Goal: Task Accomplishment & Management: Manage account settings

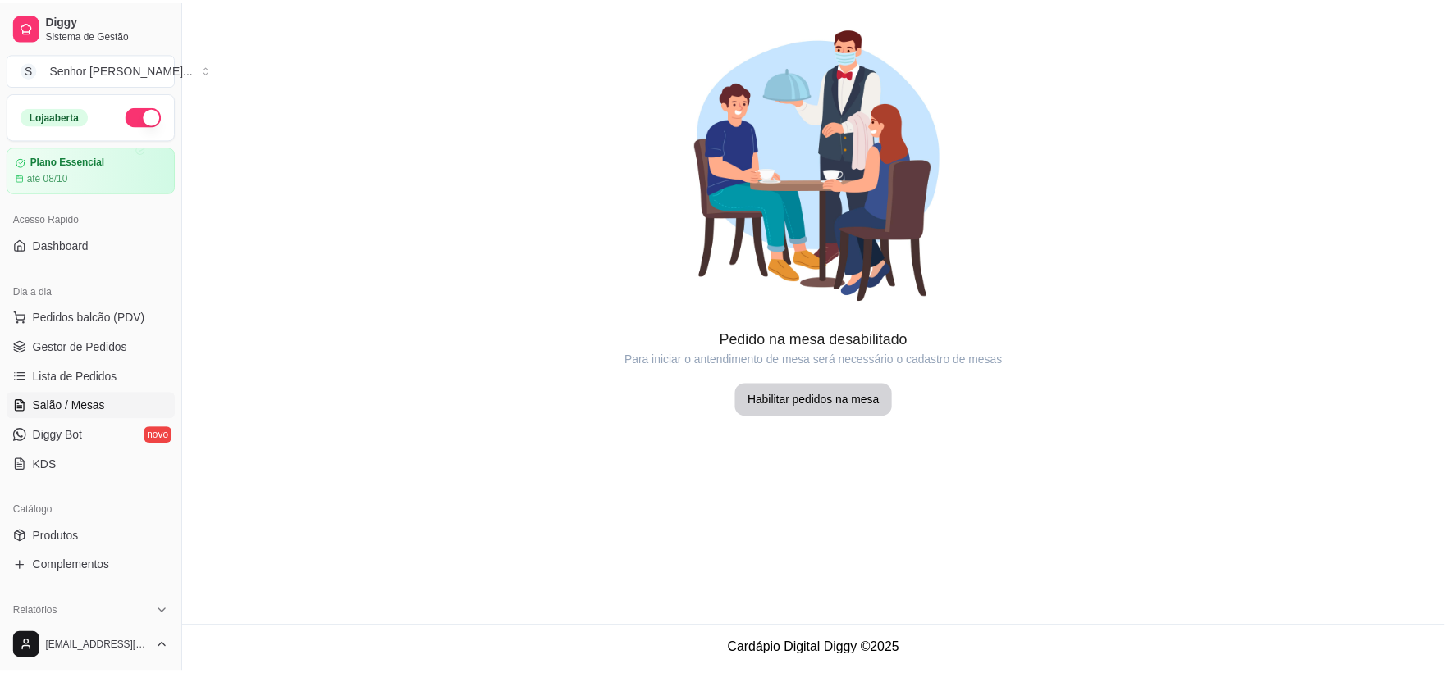
scroll to position [182, 0]
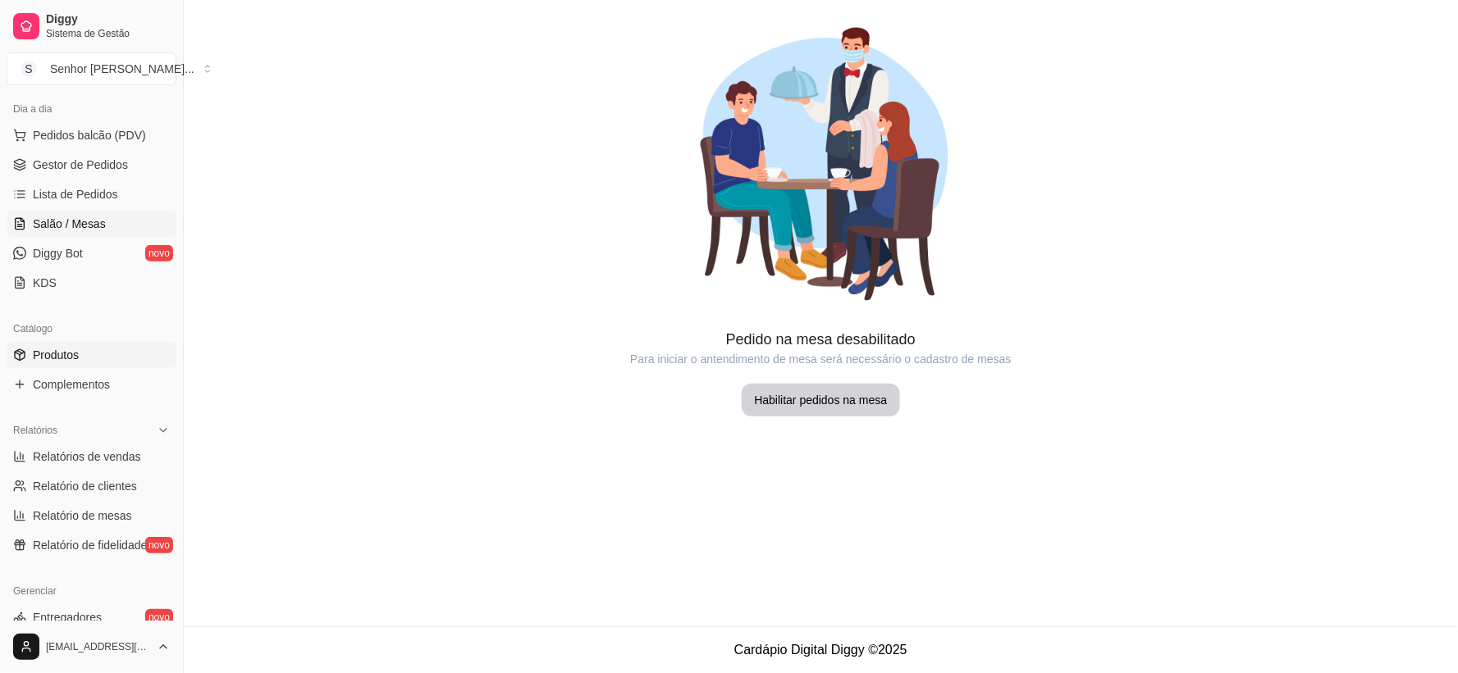
click at [71, 355] on span "Produtos" at bounding box center [56, 355] width 46 height 16
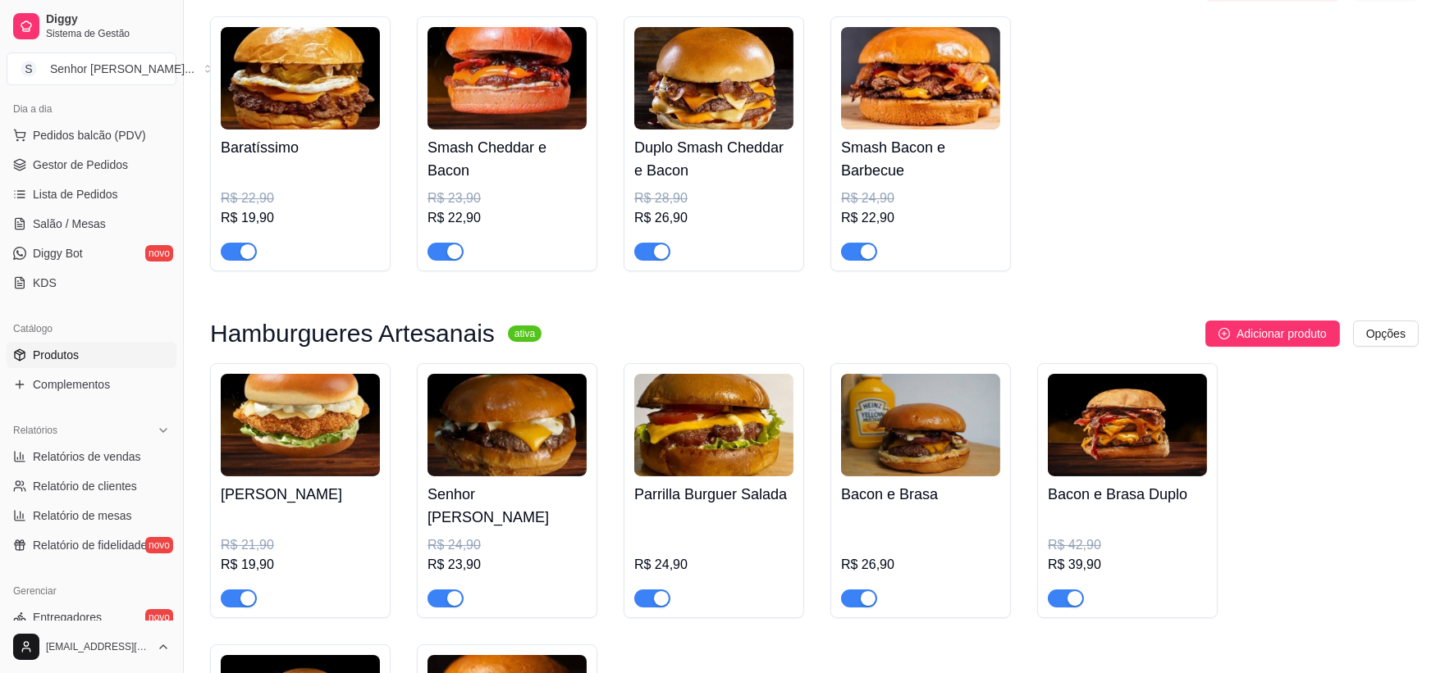
scroll to position [546, 0]
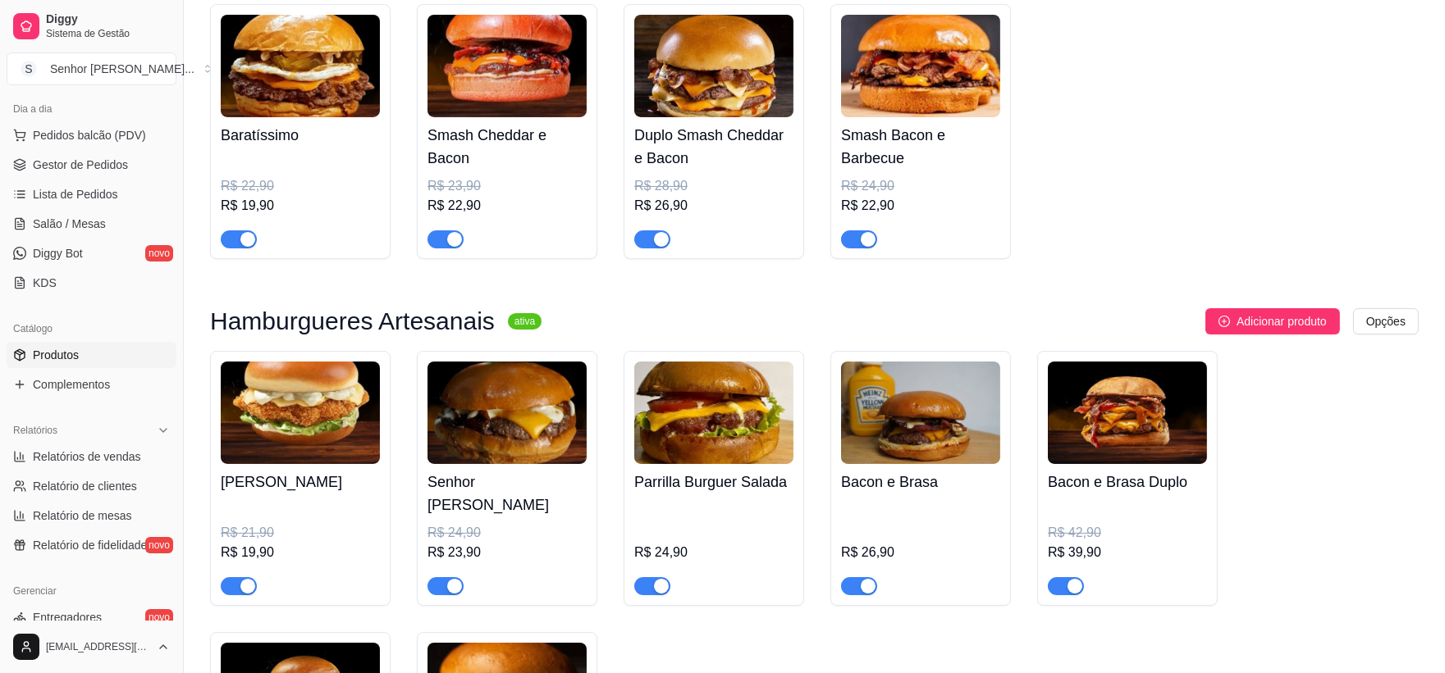
click at [241, 579] on div "button" at bounding box center [247, 586] width 15 height 15
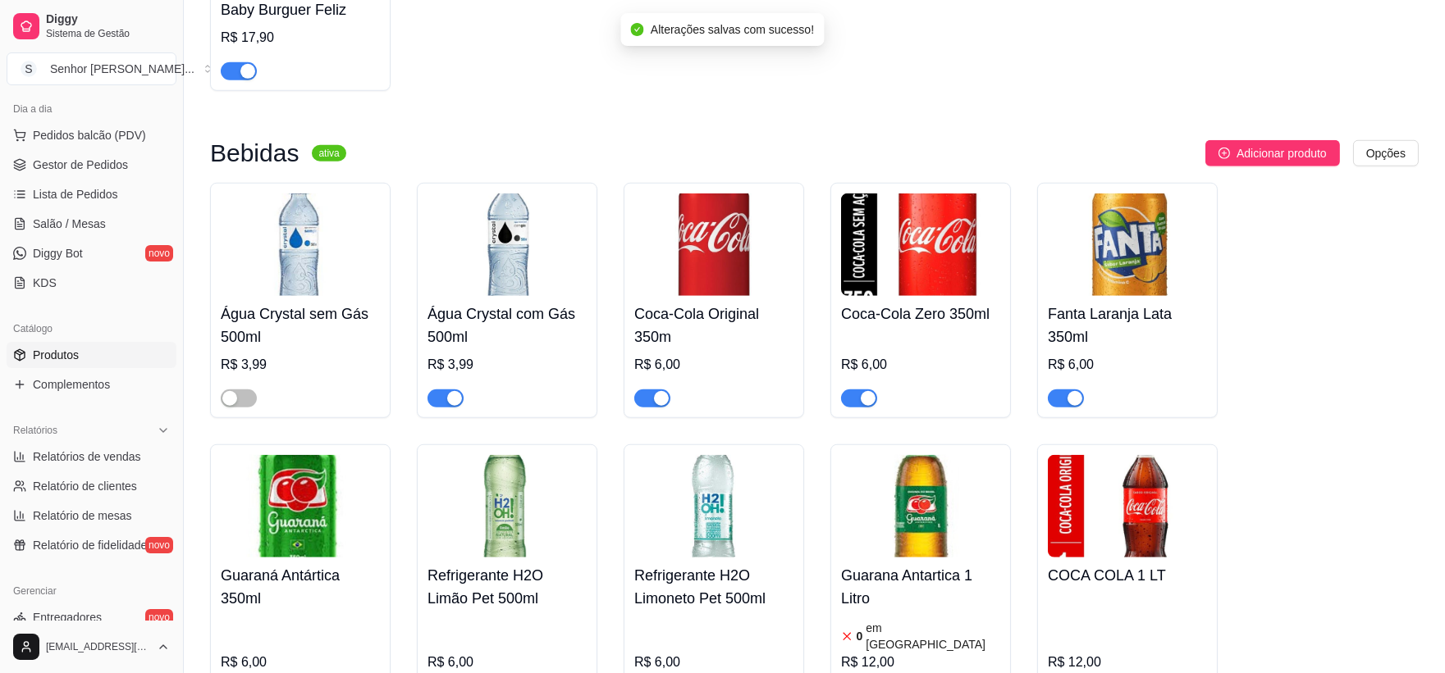
scroll to position [3134, 0]
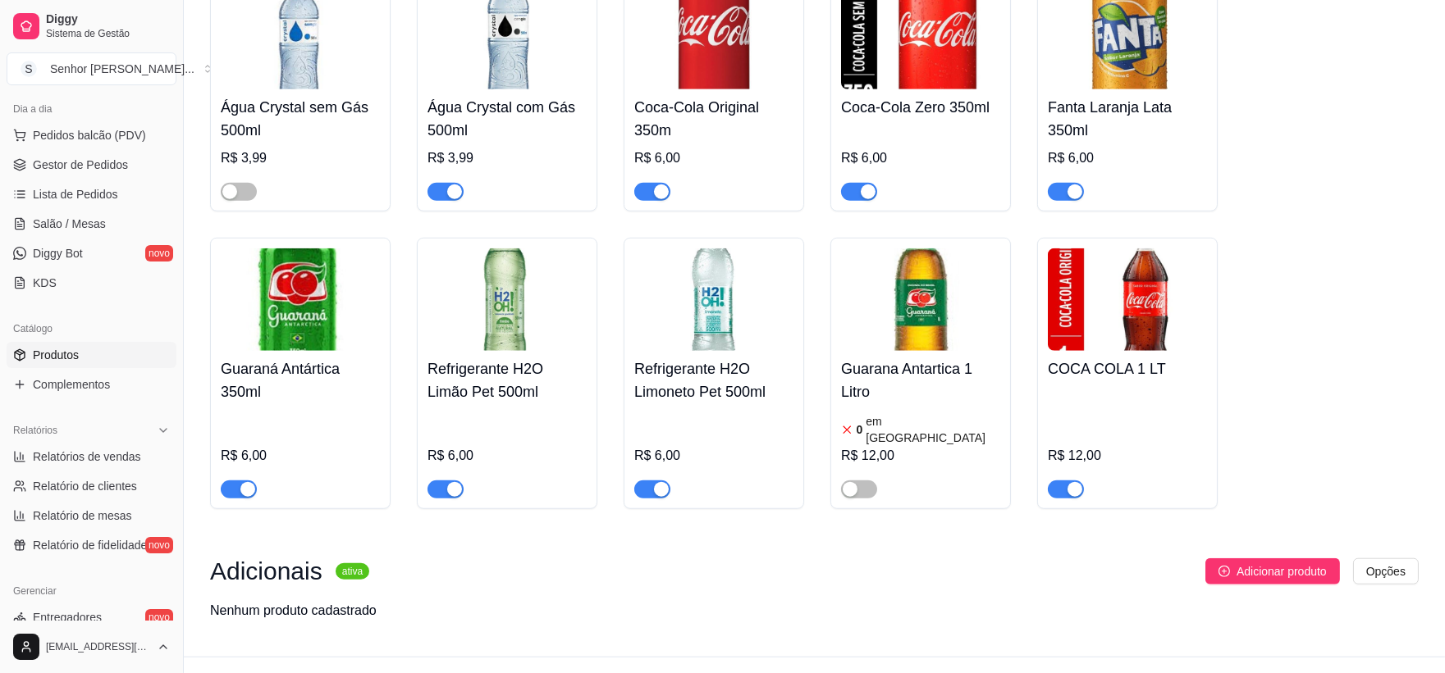
click at [451, 482] on div "button" at bounding box center [454, 489] width 15 height 15
click at [231, 185] on div "button" at bounding box center [229, 192] width 15 height 15
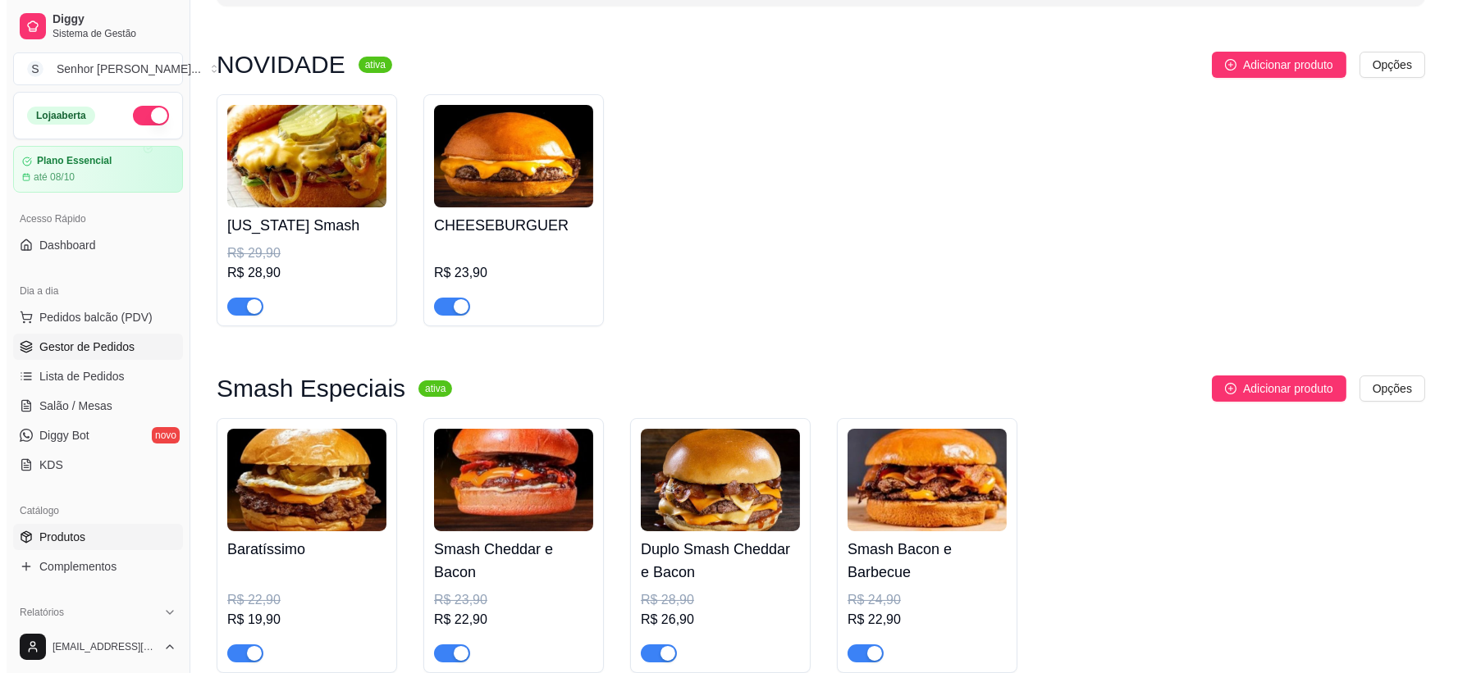
scroll to position [0, 0]
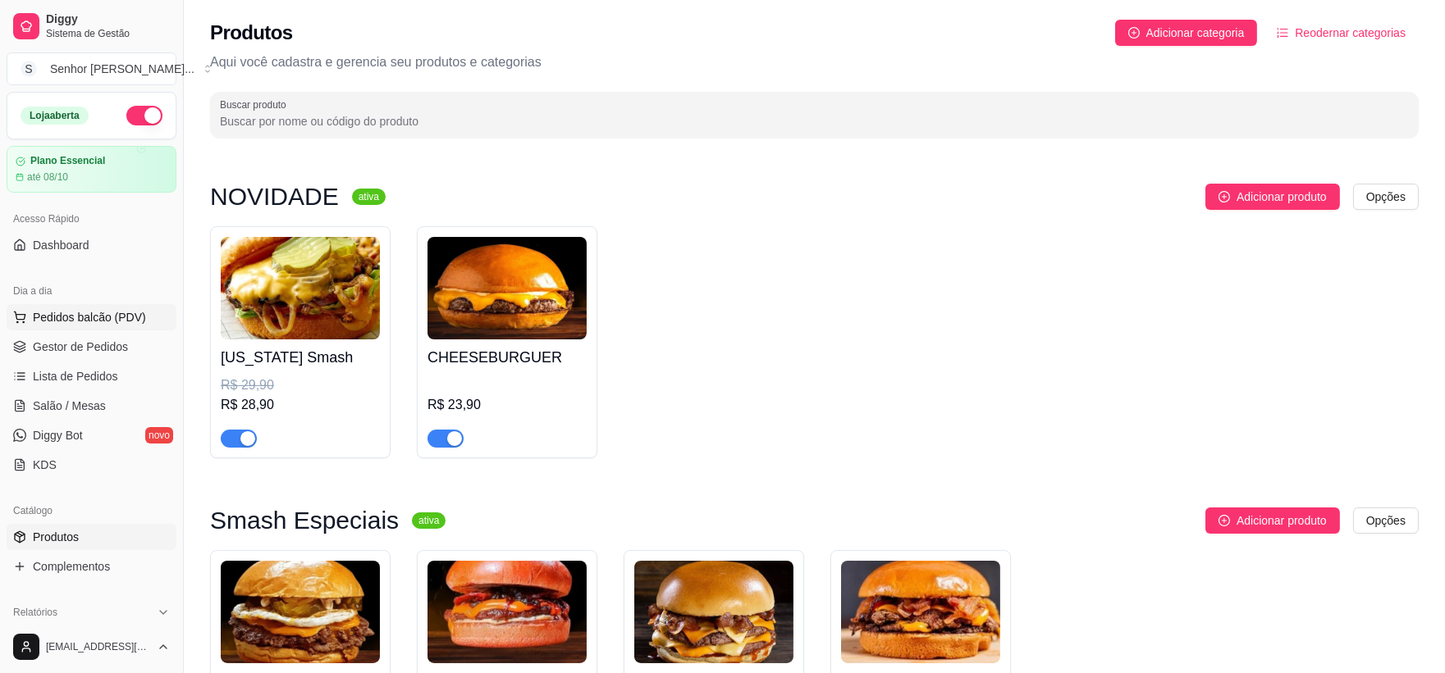
click at [78, 320] on span "Pedidos balcão (PDV)" at bounding box center [89, 317] width 113 height 16
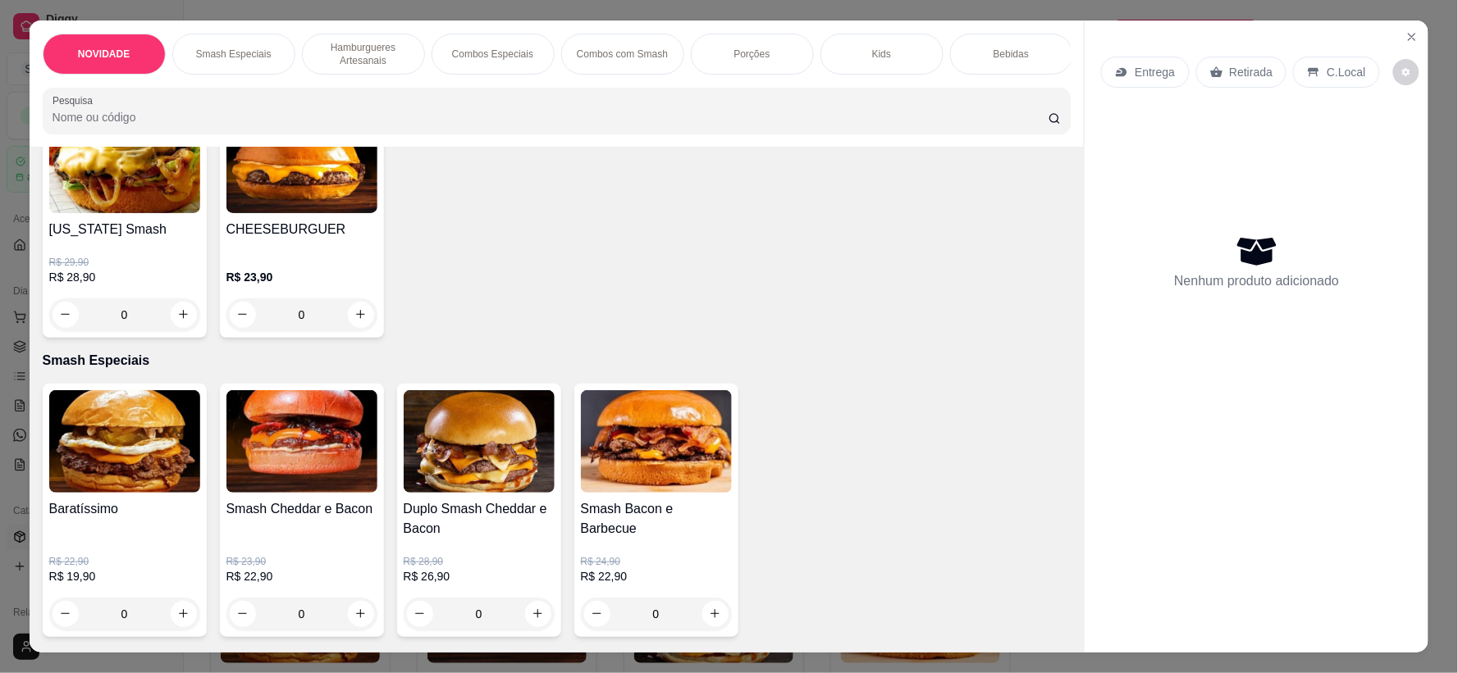
scroll to position [273, 0]
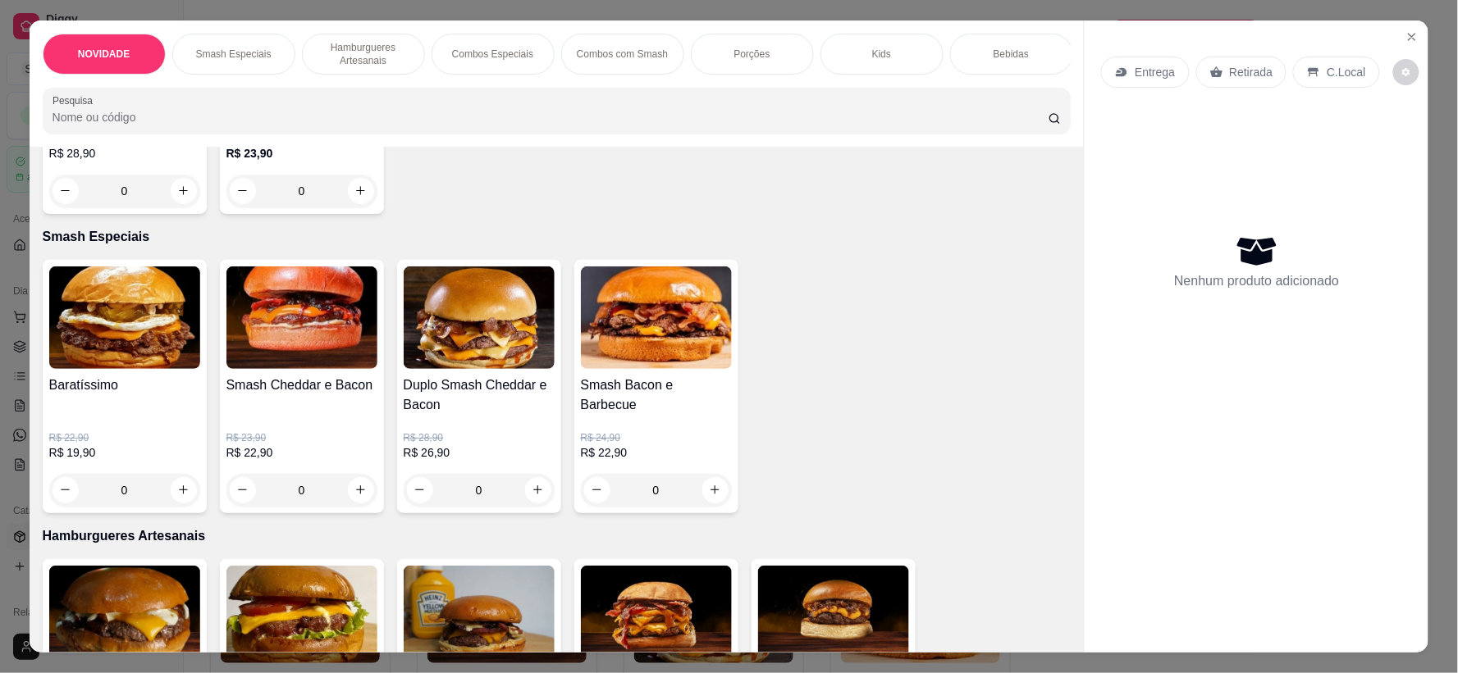
click at [170, 505] on div "0" at bounding box center [124, 490] width 151 height 33
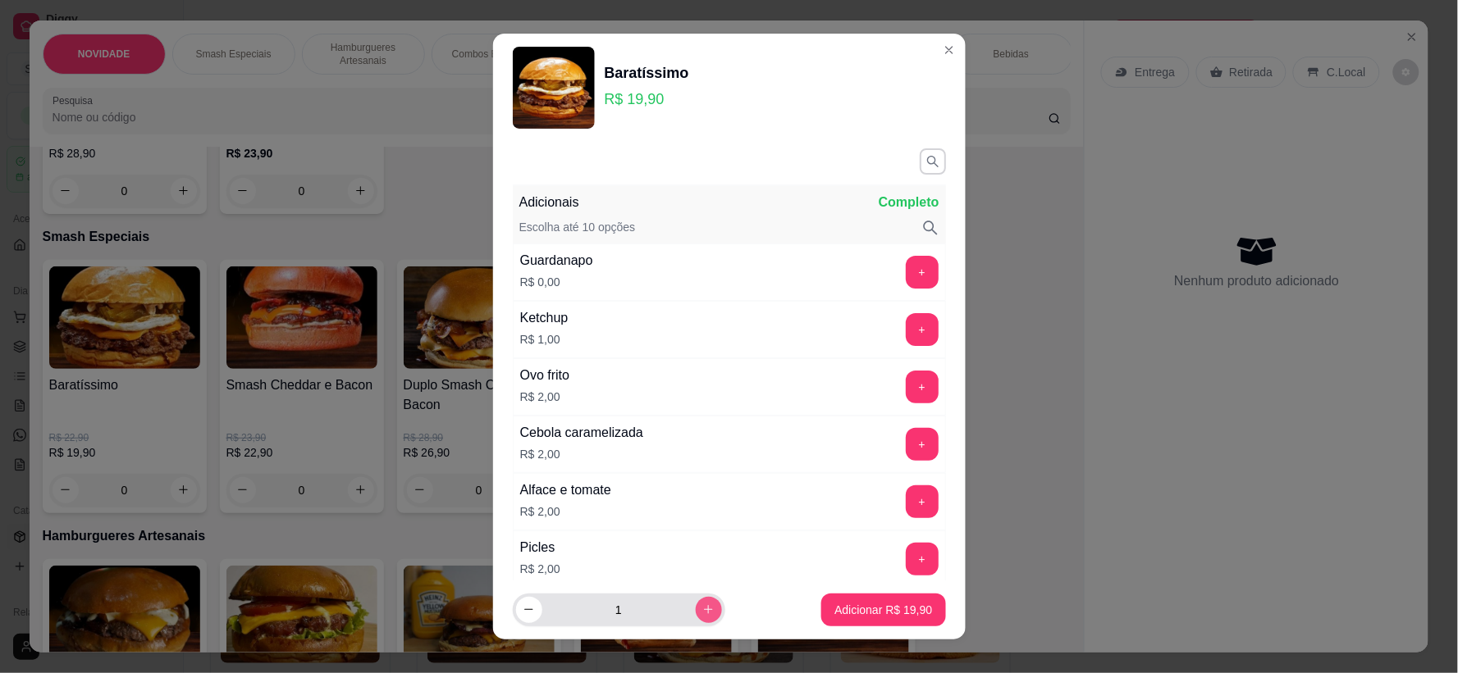
click at [699, 608] on button "increase-product-quantity" at bounding box center [709, 610] width 26 height 26
type input "2"
click at [892, 615] on p "Adicionar R$ 39,80" at bounding box center [883, 610] width 98 height 16
type input "2"
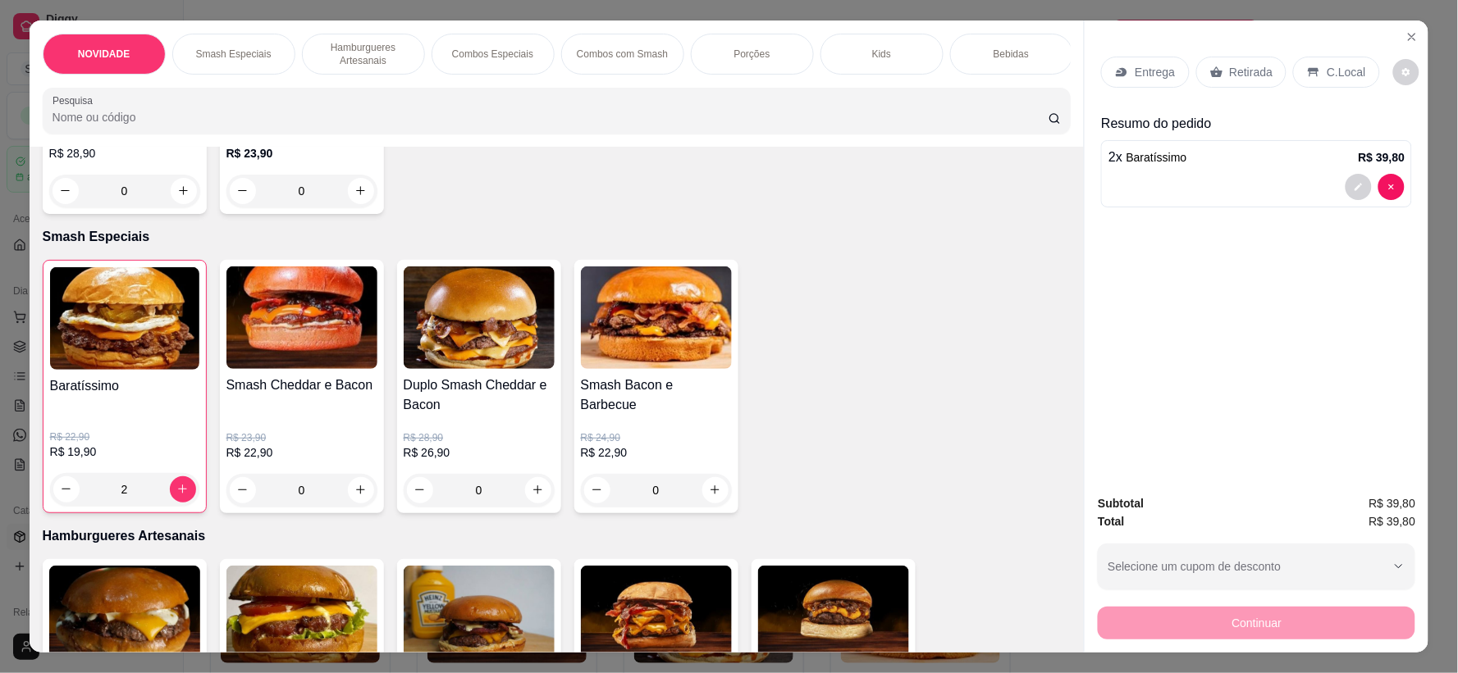
drag, startPoint x: 1231, startPoint y: 43, endPoint x: 1231, endPoint y: 63, distance: 20.5
click at [1231, 47] on div "Entrega Retirada C.Local" at bounding box center [1256, 71] width 311 height 57
click at [1231, 68] on p "Retirada" at bounding box center [1251, 72] width 43 height 16
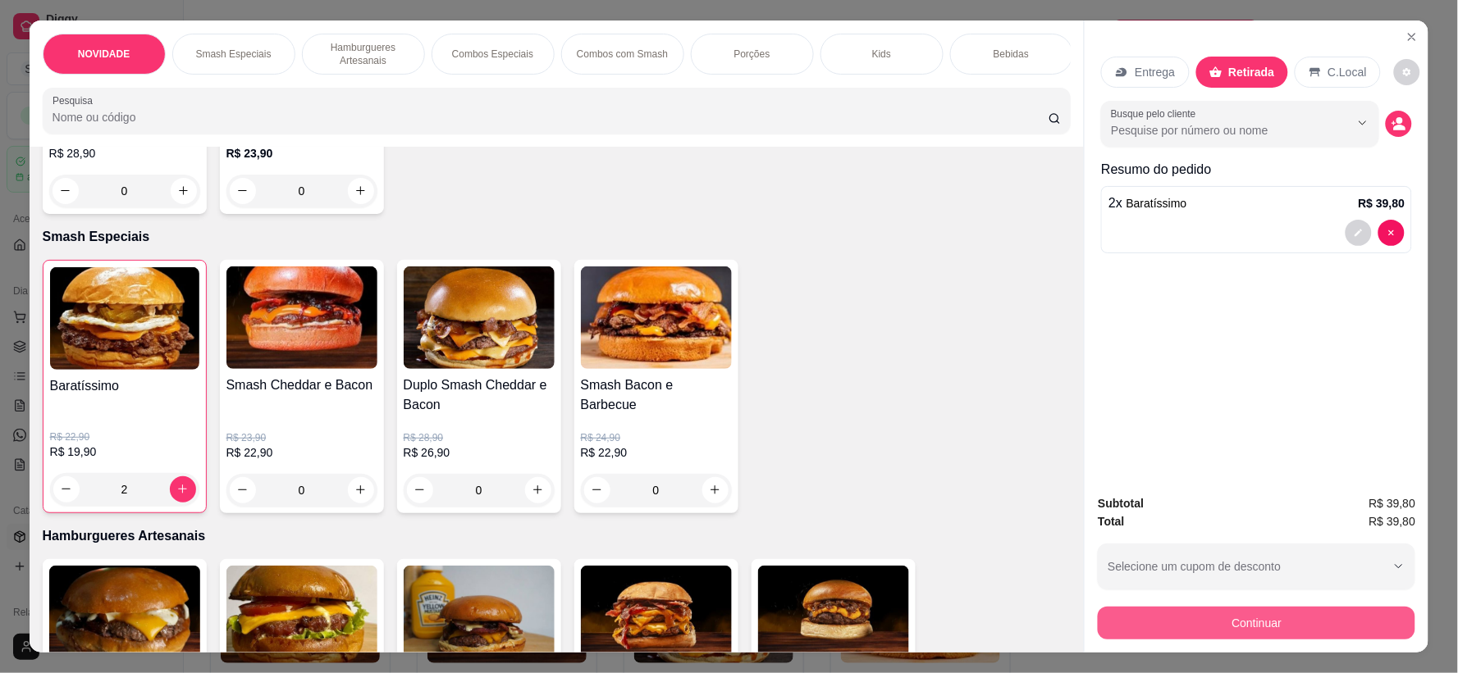
click at [1203, 632] on button "Continuar" at bounding box center [1256, 623] width 317 height 33
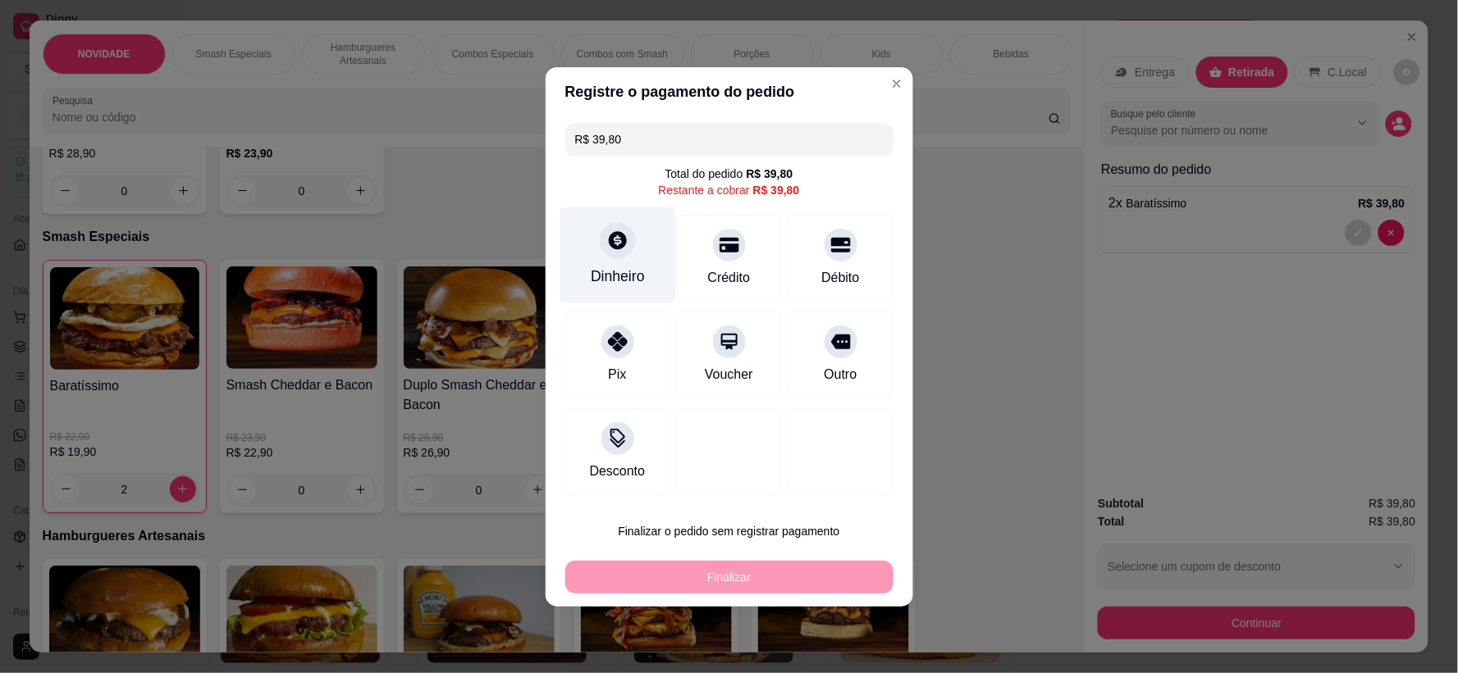
click at [625, 272] on div "Dinheiro" at bounding box center [618, 276] width 54 height 21
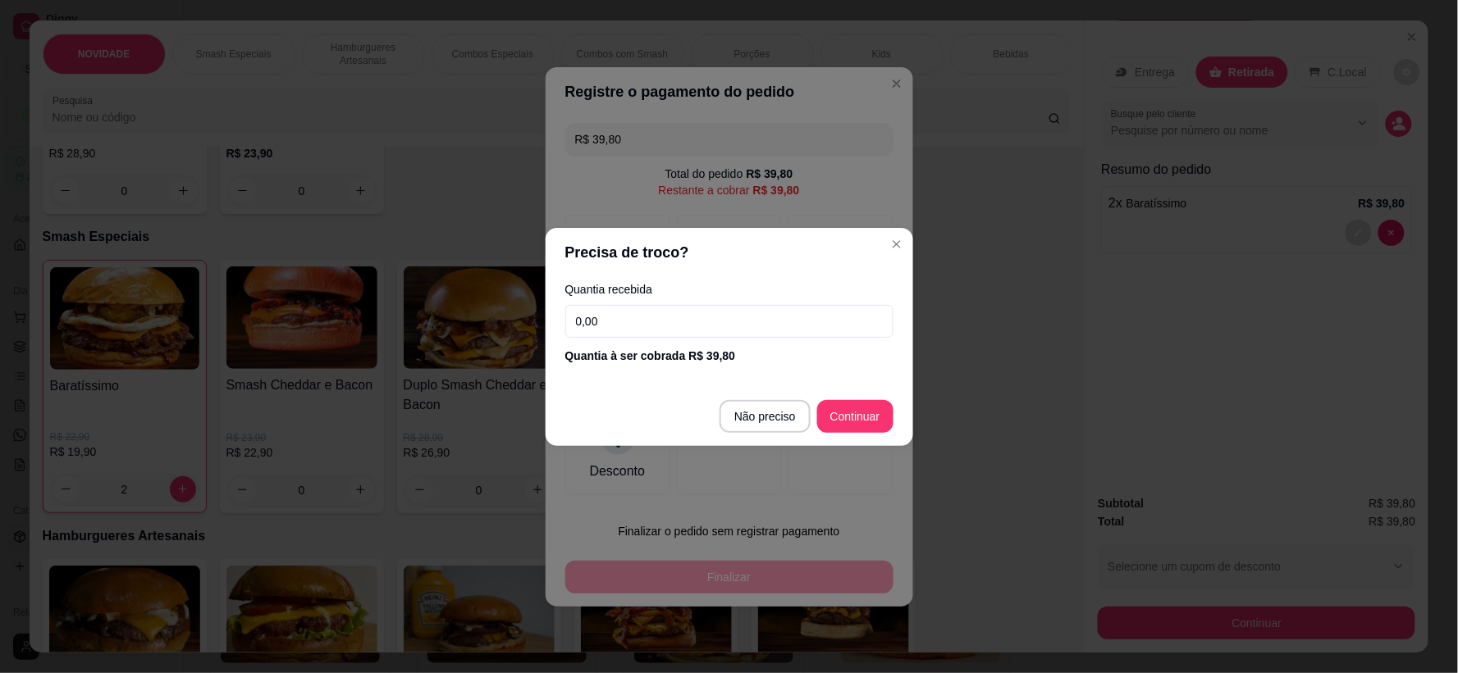
click at [656, 329] on input "0,00" at bounding box center [729, 321] width 328 height 33
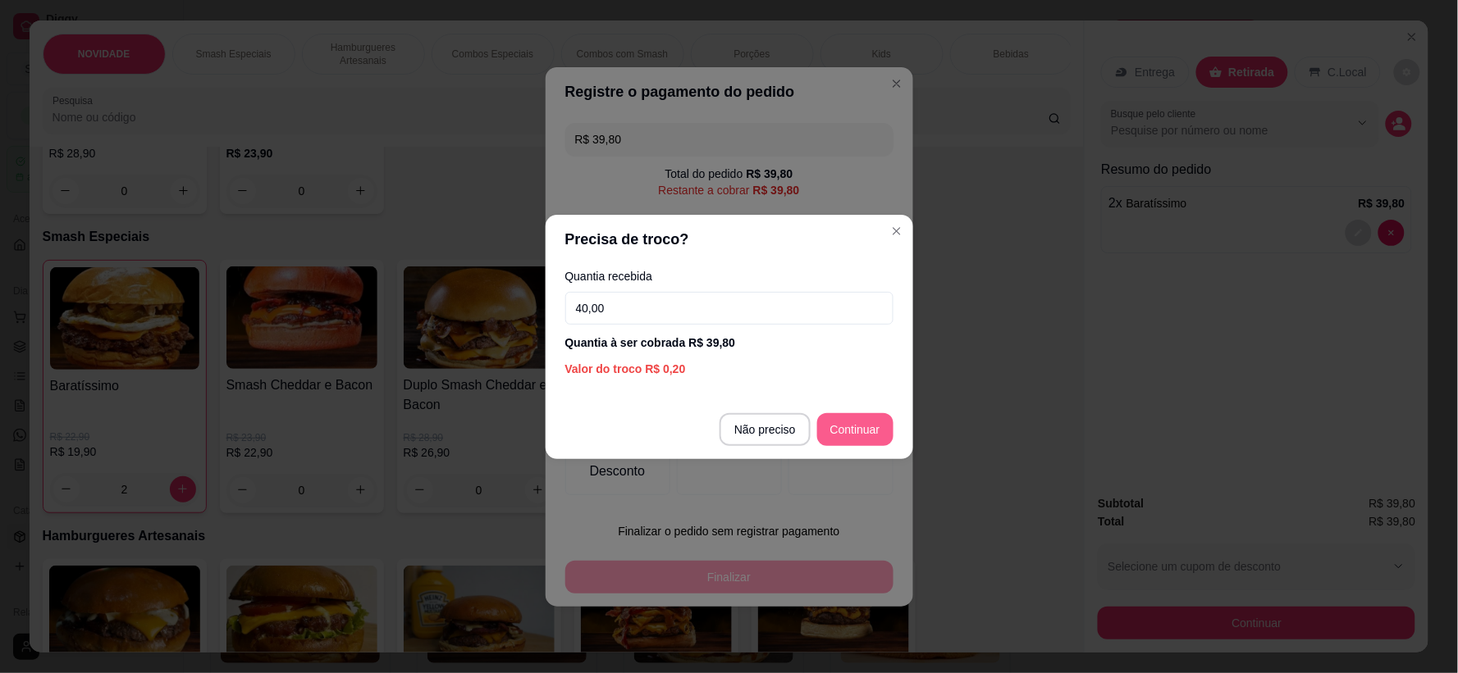
type input "40,00"
type input "R$ 0,00"
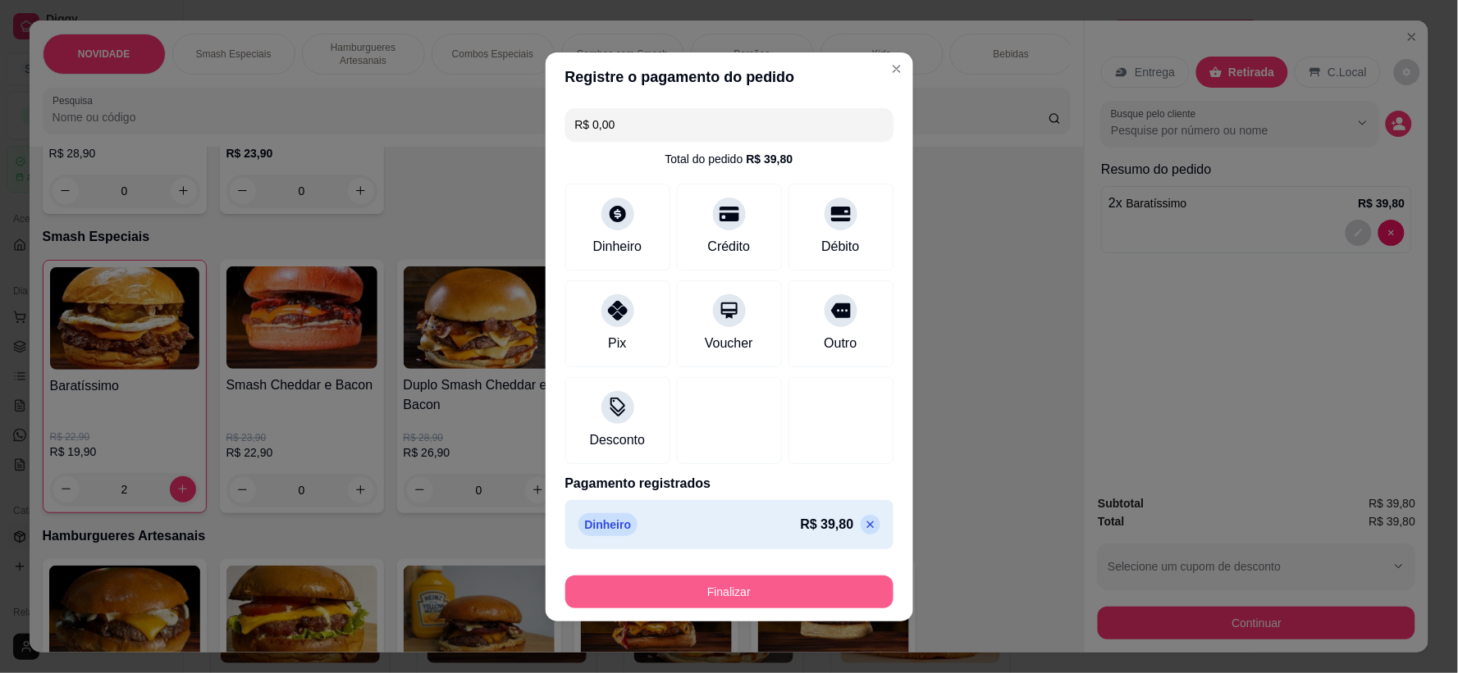
click at [730, 605] on button "Finalizar" at bounding box center [729, 592] width 328 height 33
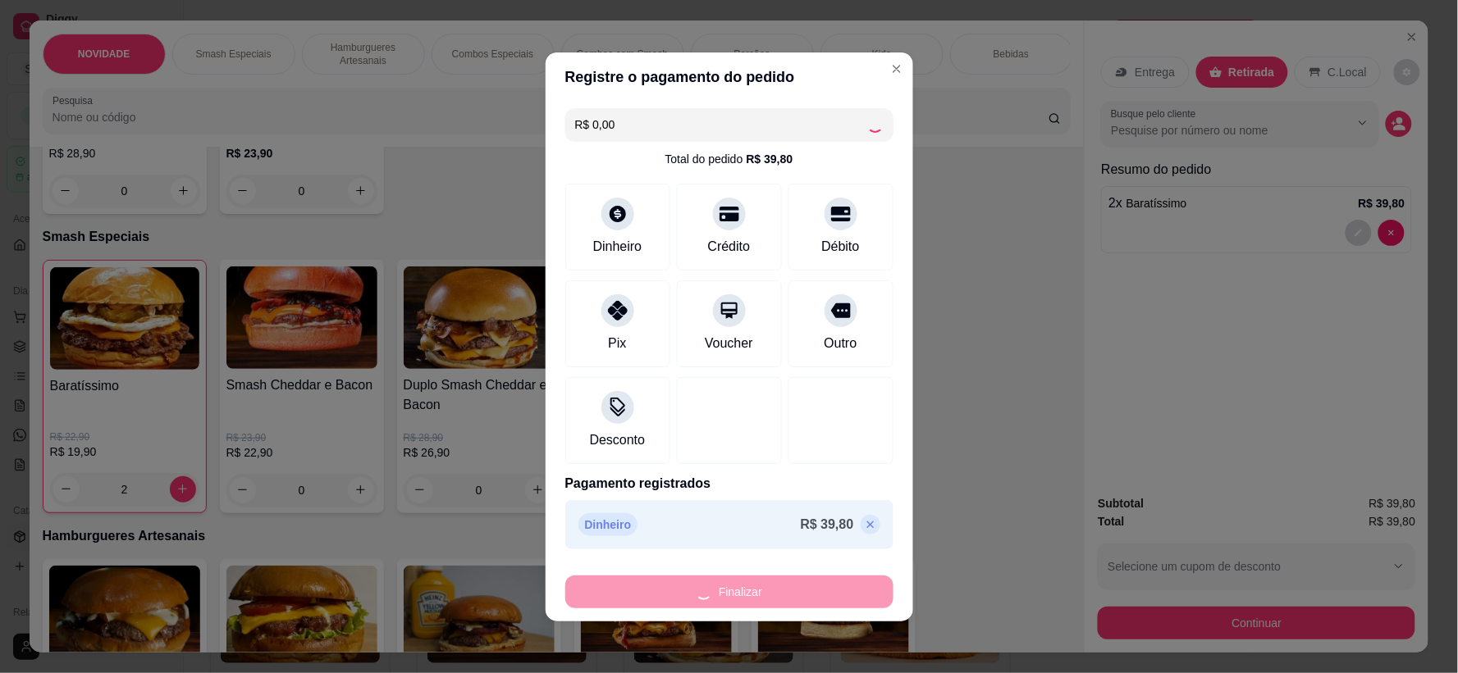
type input "0"
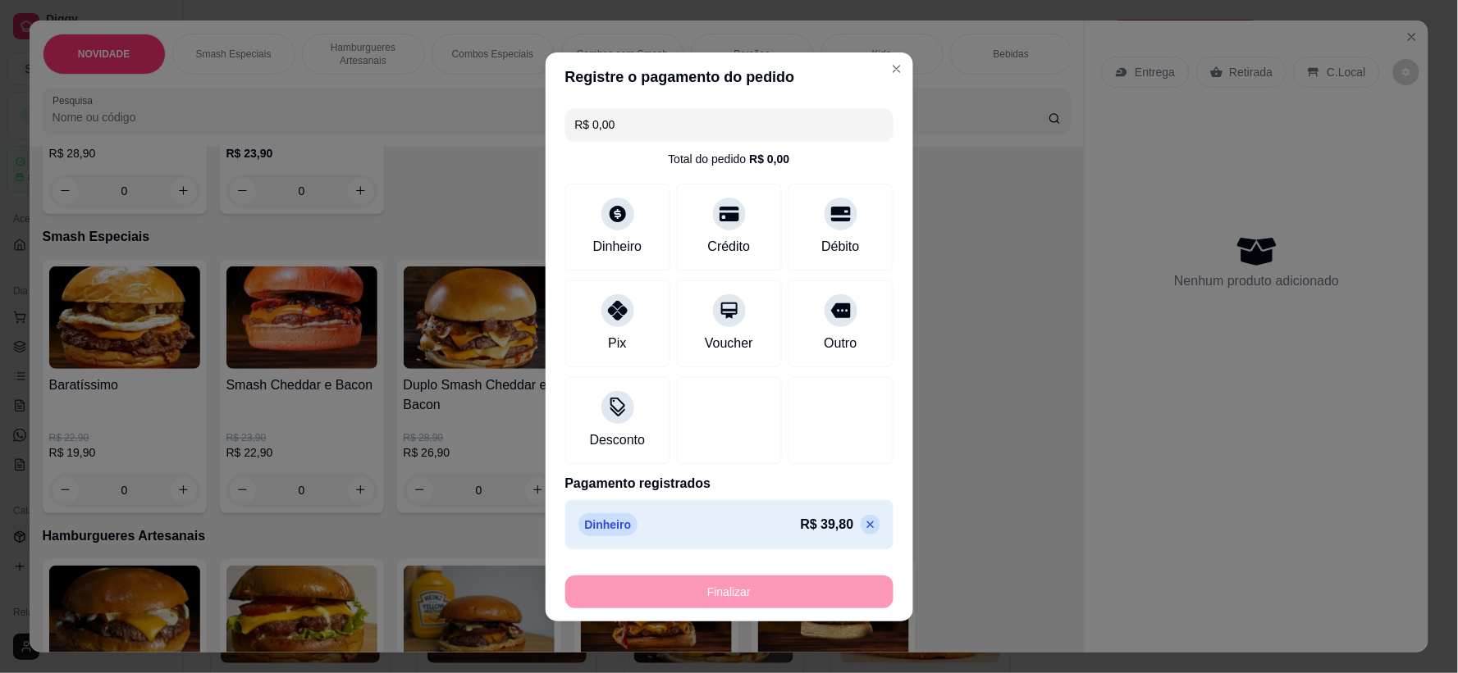
type input "-R$ 39,80"
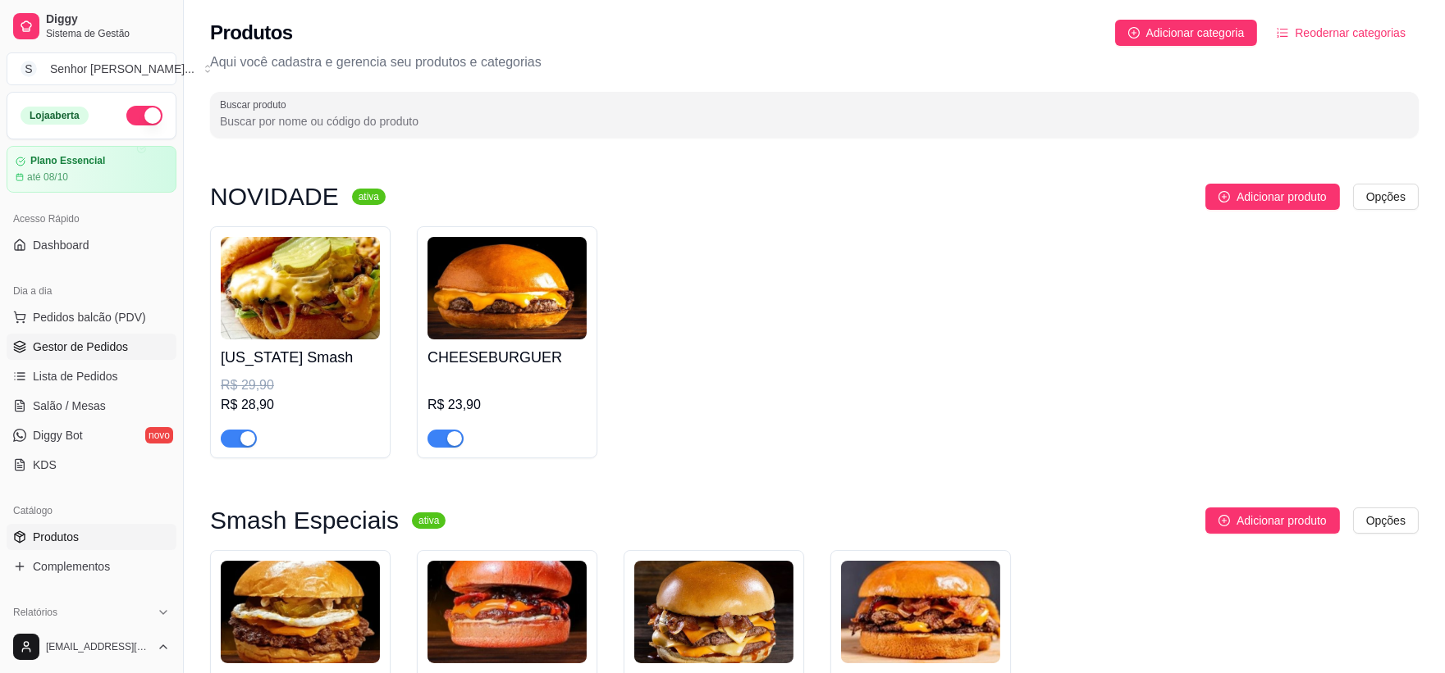
click at [75, 343] on span "Gestor de Pedidos" at bounding box center [80, 347] width 95 height 16
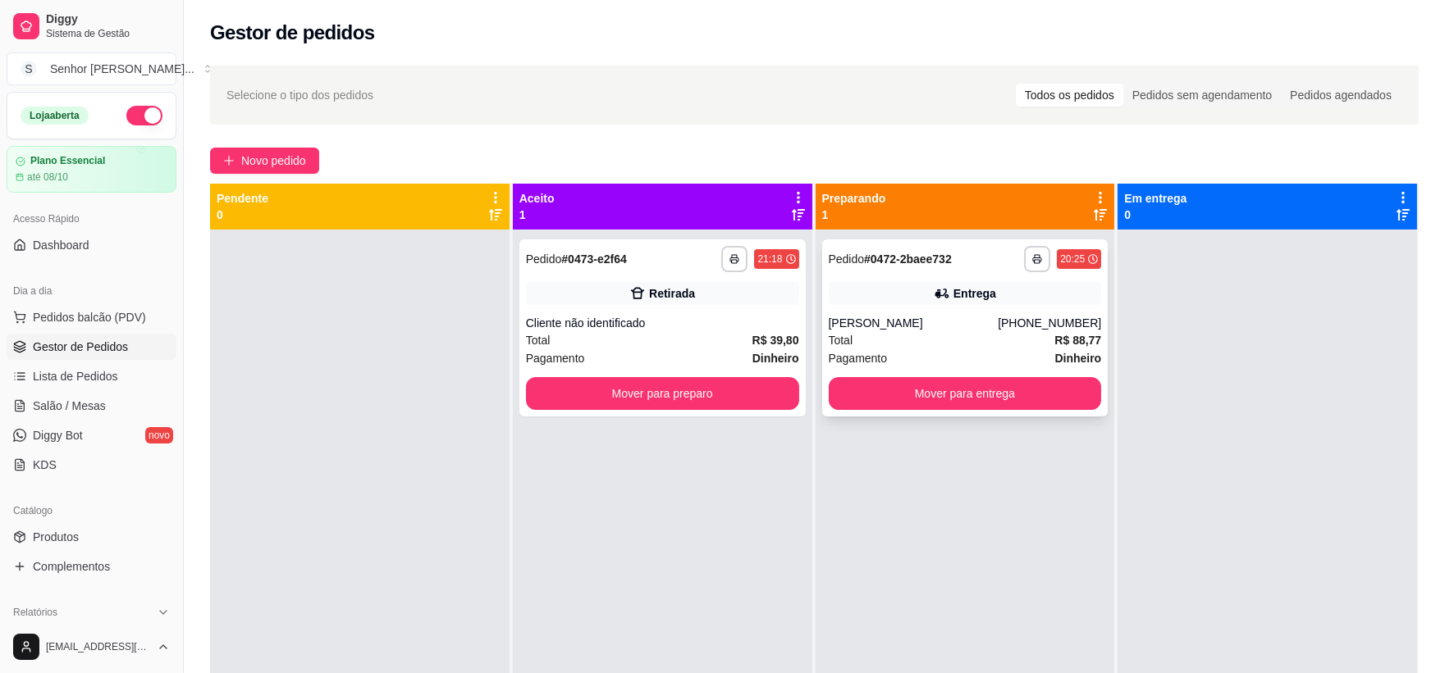
click at [915, 304] on div "Entrega" at bounding box center [964, 293] width 273 height 23
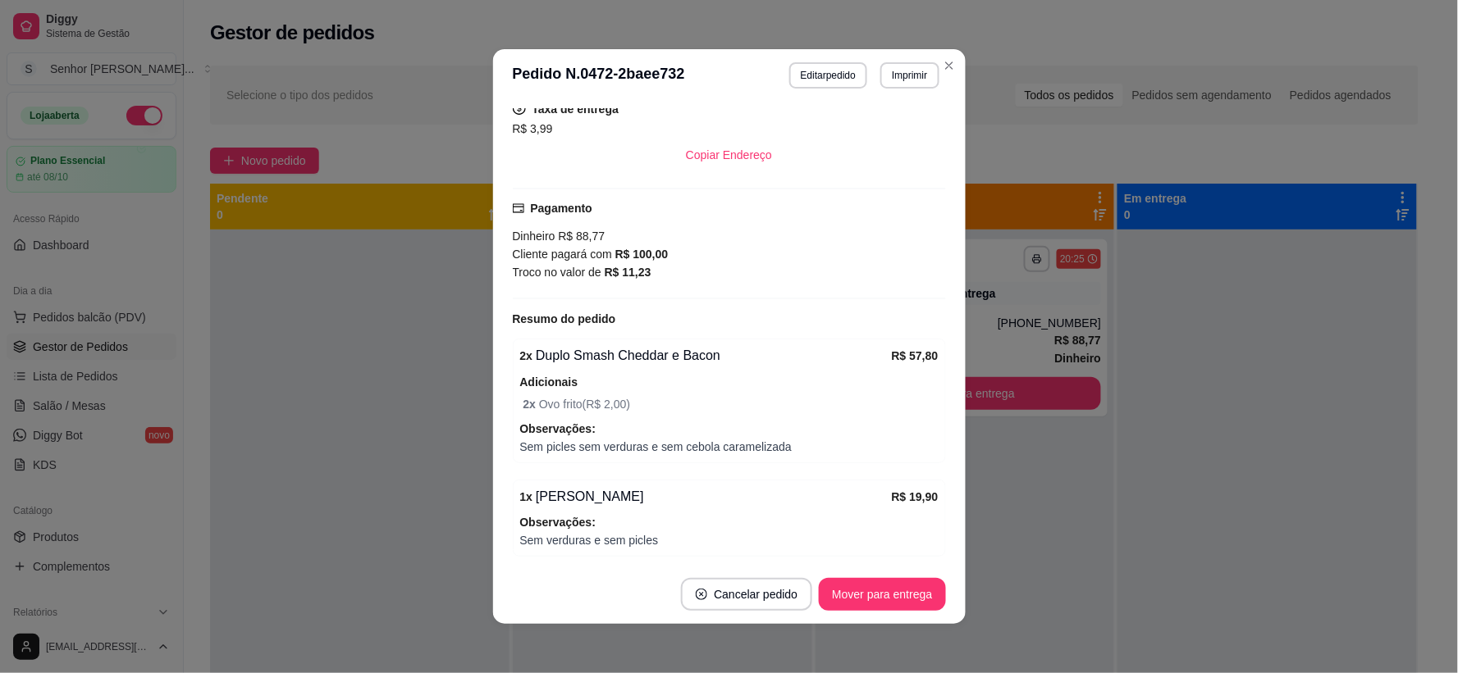
scroll to position [455, 0]
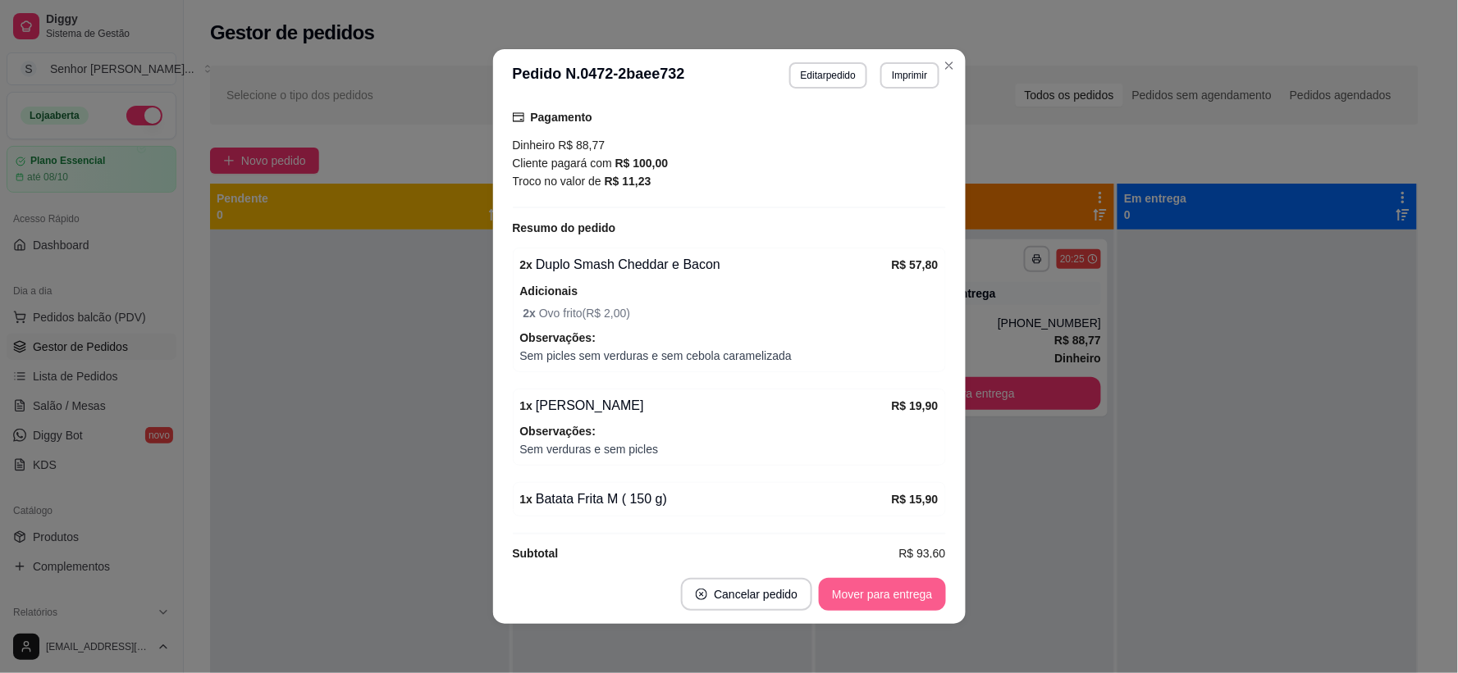
click at [871, 592] on button "Mover para entrega" at bounding box center [882, 594] width 126 height 33
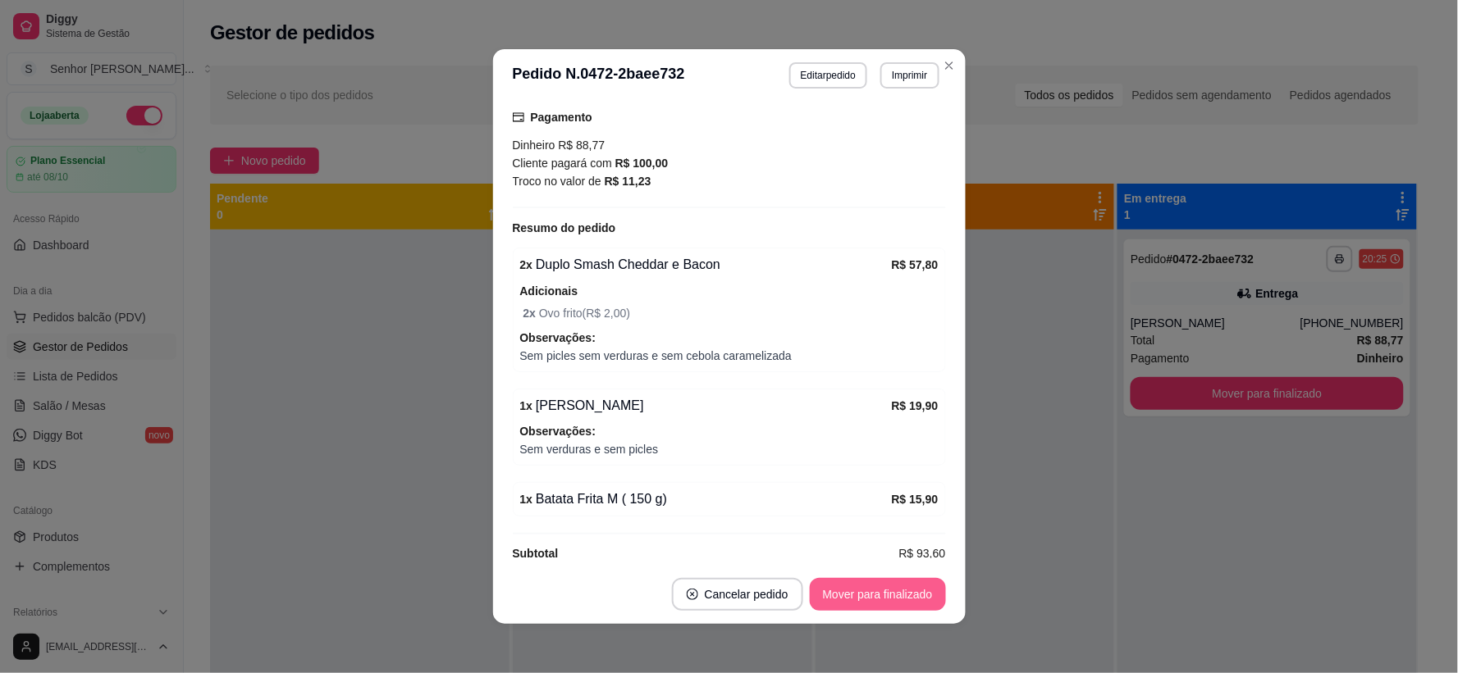
click at [879, 589] on button "Mover para finalizado" at bounding box center [878, 594] width 136 height 33
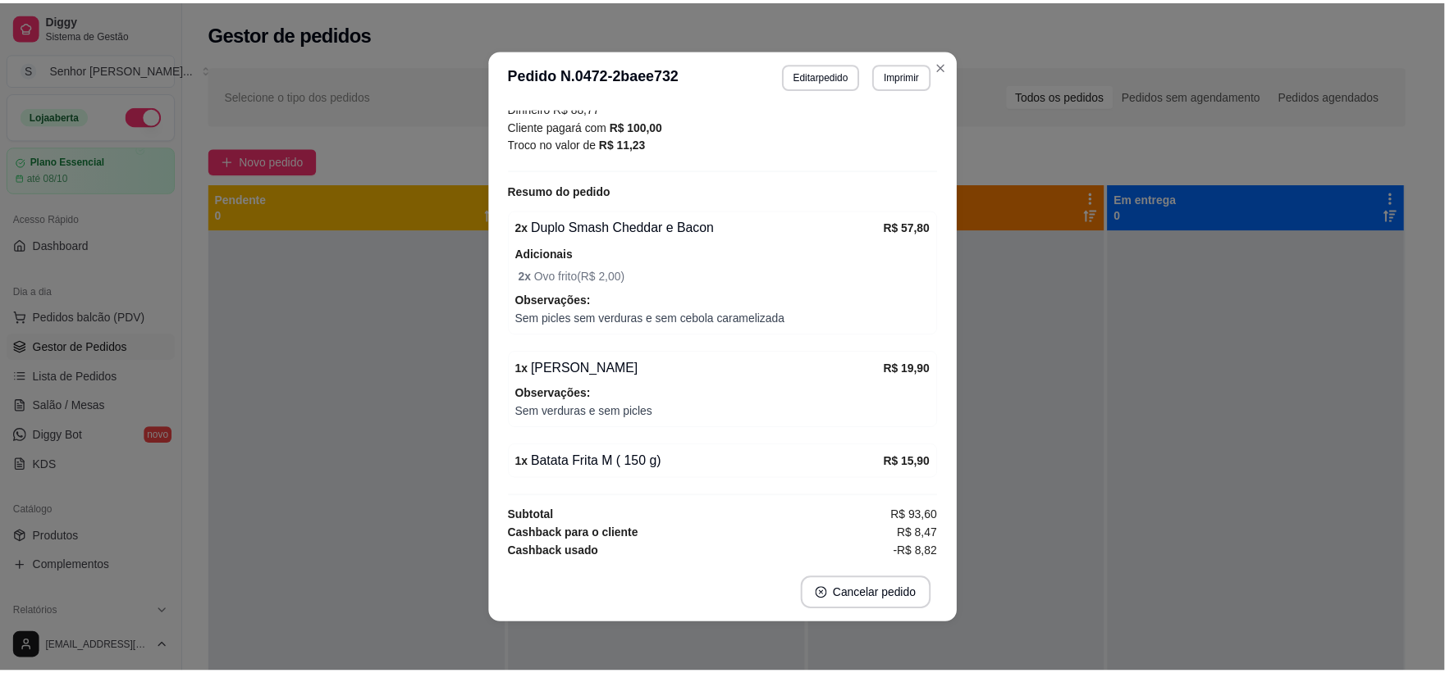
scroll to position [418, 0]
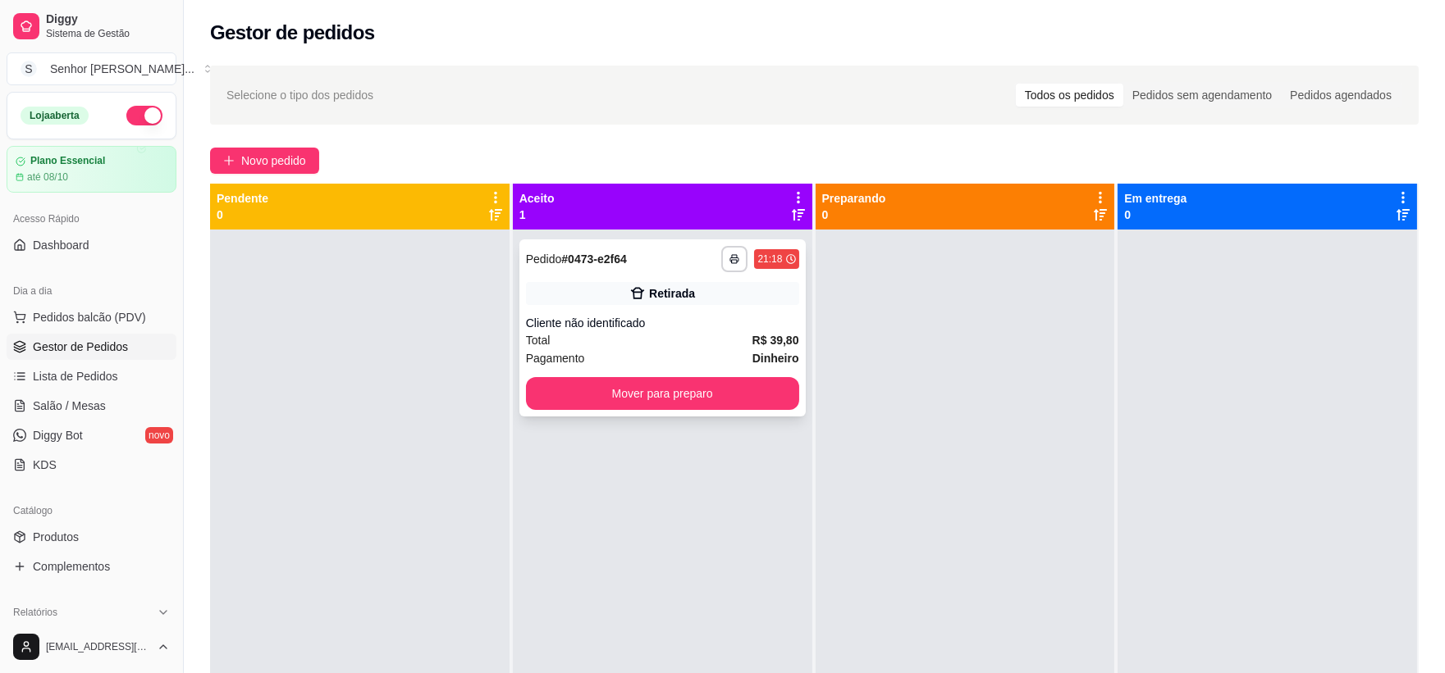
click at [741, 371] on div "**********" at bounding box center [662, 328] width 286 height 177
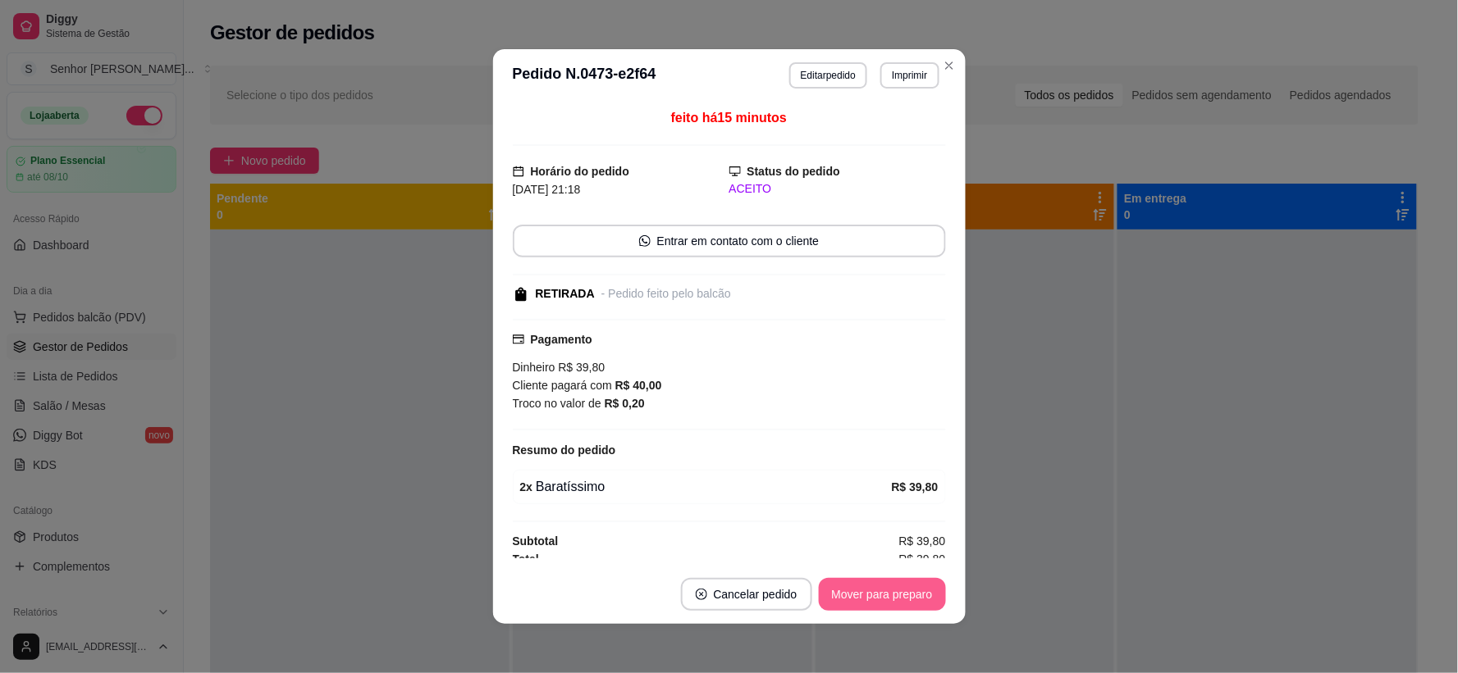
click at [887, 583] on button "Mover para preparo" at bounding box center [882, 594] width 127 height 33
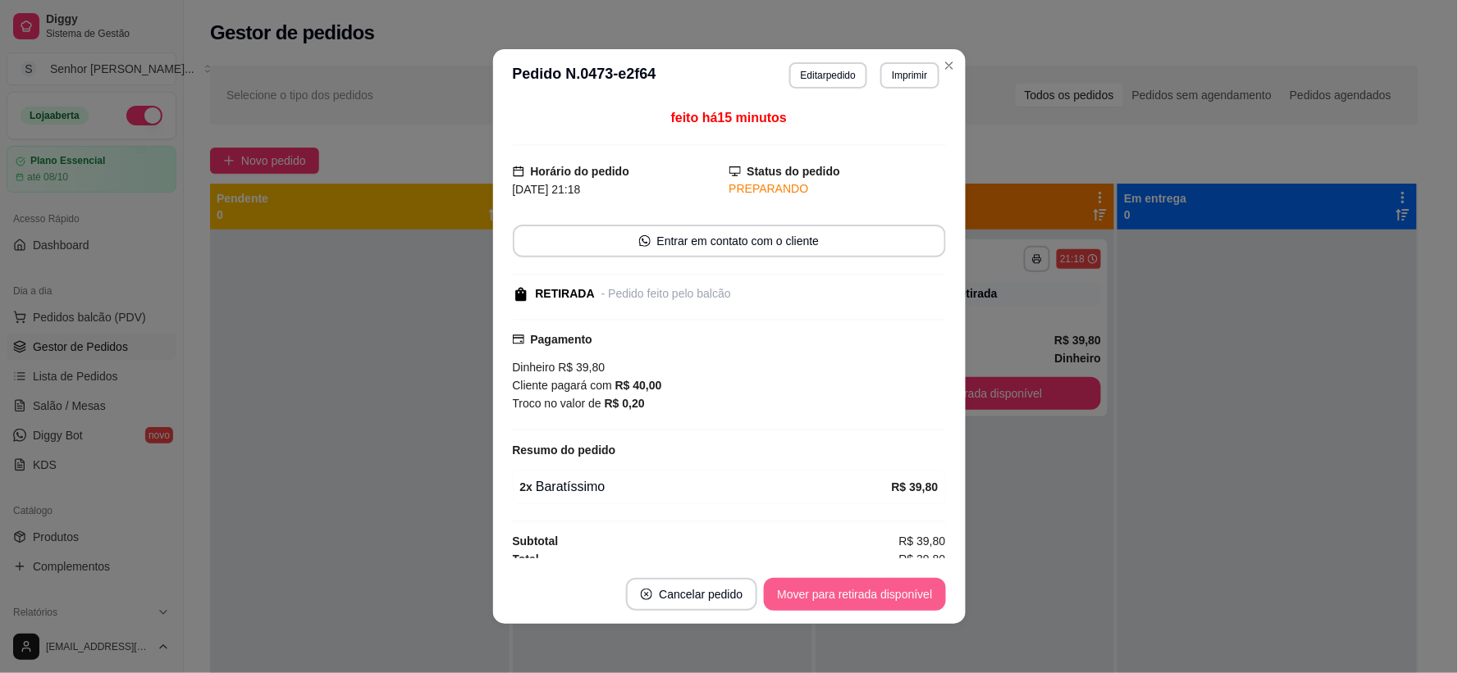
click at [888, 587] on button "Mover para retirada disponível" at bounding box center [854, 594] width 181 height 33
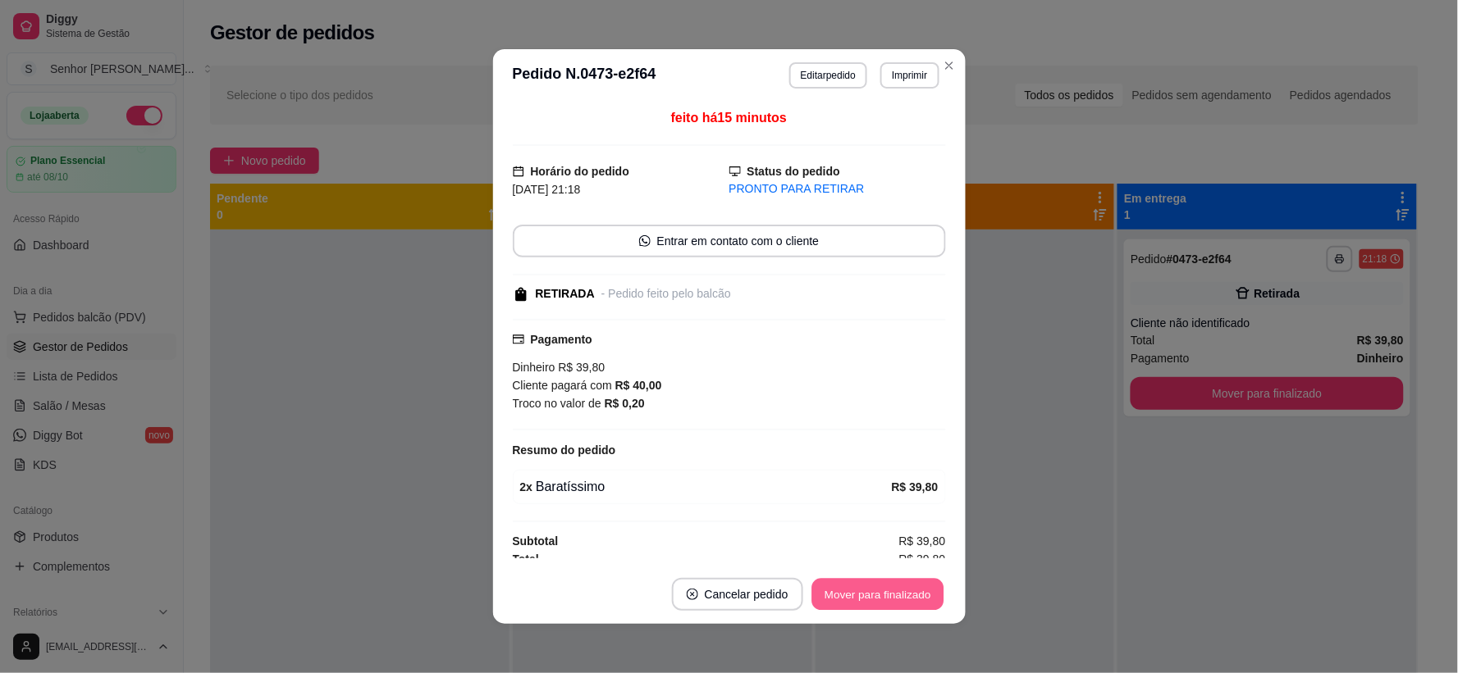
click at [888, 587] on button "Mover para finalizado" at bounding box center [877, 595] width 132 height 32
